Goal: Task Accomplishment & Management: Use online tool/utility

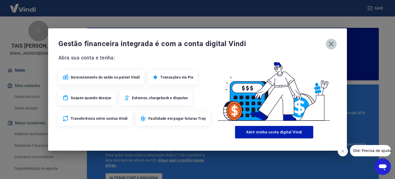
click at [327, 43] on icon "button" at bounding box center [331, 44] width 8 height 8
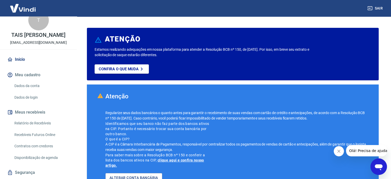
scroll to position [25, 0]
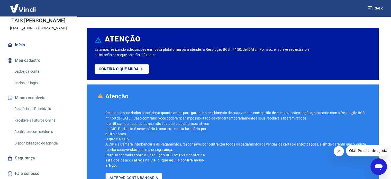
click at [43, 111] on link "Relatório de Recebíveis" at bounding box center [41, 108] width 58 height 11
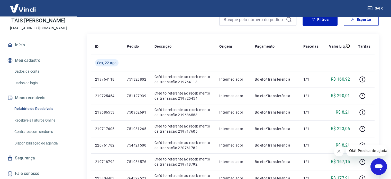
scroll to position [51, 0]
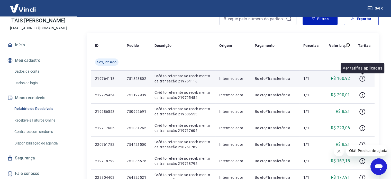
click at [361, 79] on icon "button" at bounding box center [362, 78] width 6 height 6
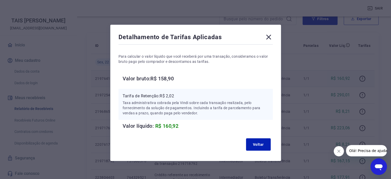
click at [265, 35] on icon at bounding box center [268, 37] width 8 height 8
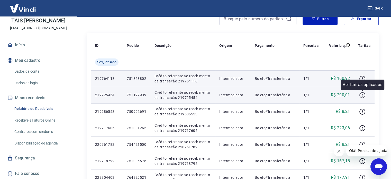
click at [363, 93] on icon "button" at bounding box center [362, 95] width 6 height 6
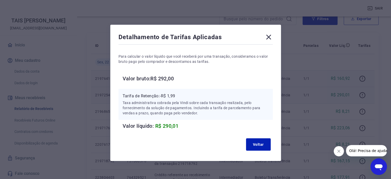
click at [267, 39] on icon at bounding box center [268, 37] width 8 height 8
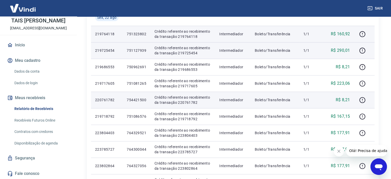
scroll to position [103, 0]
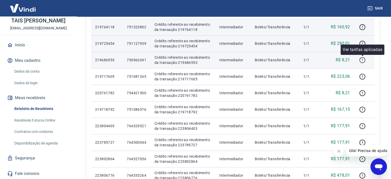
click at [365, 58] on icon "button" at bounding box center [362, 60] width 6 height 6
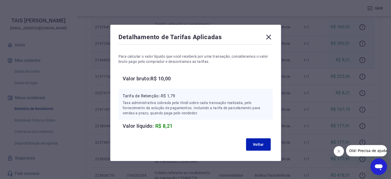
click at [265, 38] on icon at bounding box center [268, 37] width 8 height 8
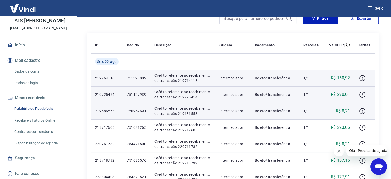
scroll to position [51, 0]
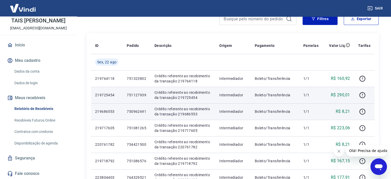
click at [51, 122] on link "Recebíveis Futuros Online" at bounding box center [41, 120] width 58 height 11
